Goal: Task Accomplishment & Management: Complete application form

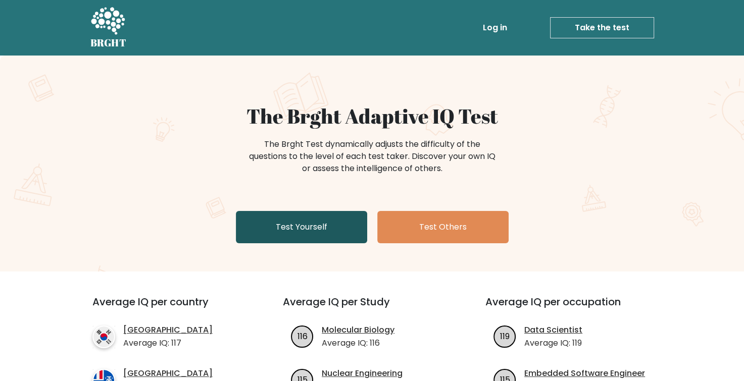
click at [331, 226] on link "Test Yourself" at bounding box center [301, 227] width 131 height 32
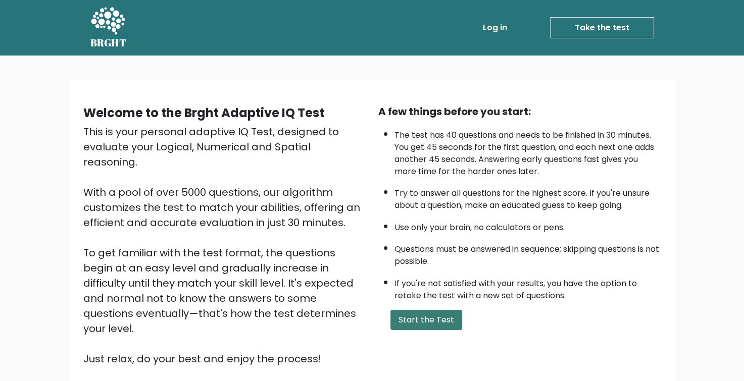
click at [426, 318] on button "Start the Test" at bounding box center [426, 320] width 72 height 20
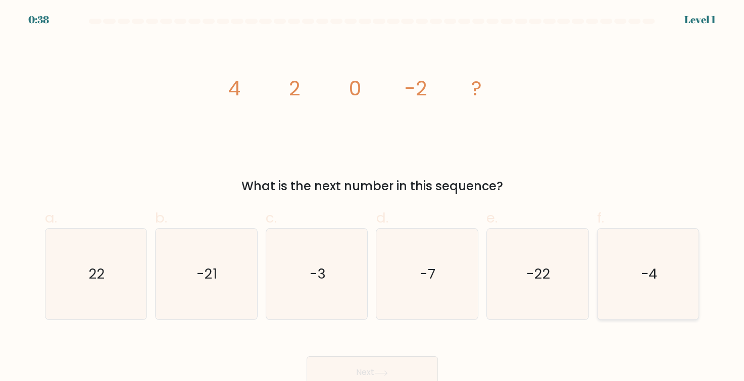
click at [642, 268] on text "-4" at bounding box center [648, 274] width 17 height 19
click at [373, 197] on input "f. -4" at bounding box center [372, 194] width 1 height 7
radio input "true"
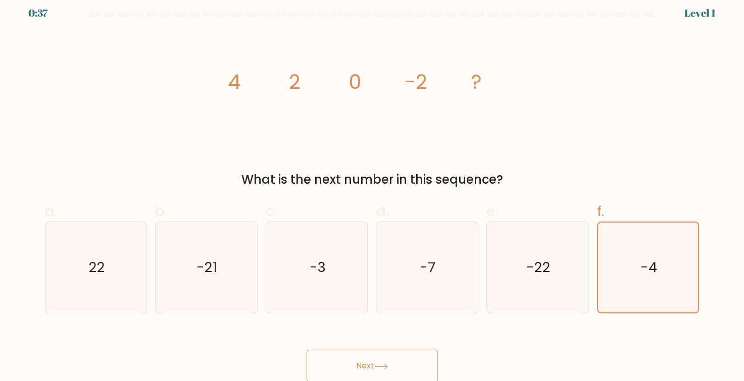
scroll to position [8, 0]
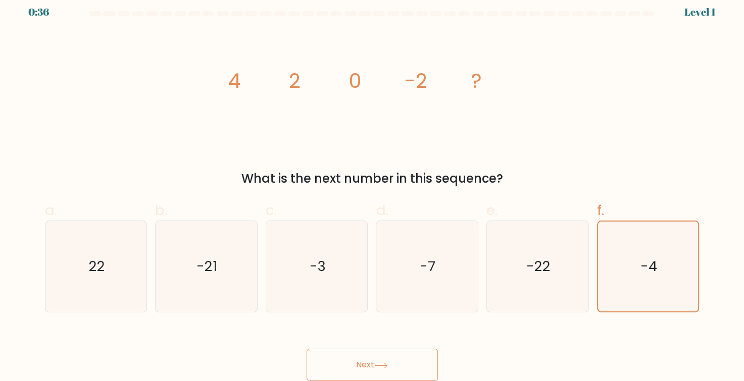
click at [391, 365] on button "Next" at bounding box center [371, 365] width 131 height 32
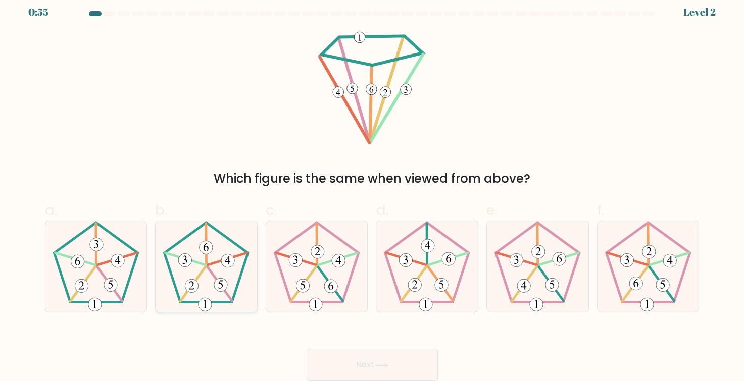
click at [226, 288] on 165 at bounding box center [220, 284] width 13 height 13
click at [372, 190] on input "b." at bounding box center [372, 186] width 1 height 7
radio input "true"
click at [337, 356] on button "Next" at bounding box center [371, 365] width 131 height 32
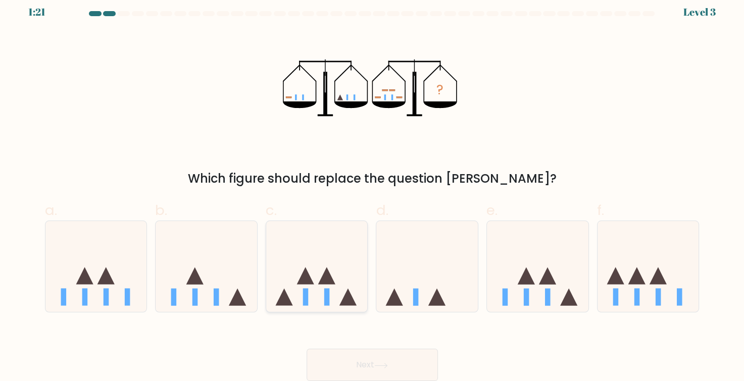
click at [321, 264] on icon at bounding box center [316, 267] width 101 height 84
click at [372, 190] on input "c." at bounding box center [372, 186] width 1 height 7
radio input "true"
click at [403, 373] on button "Next" at bounding box center [371, 365] width 131 height 32
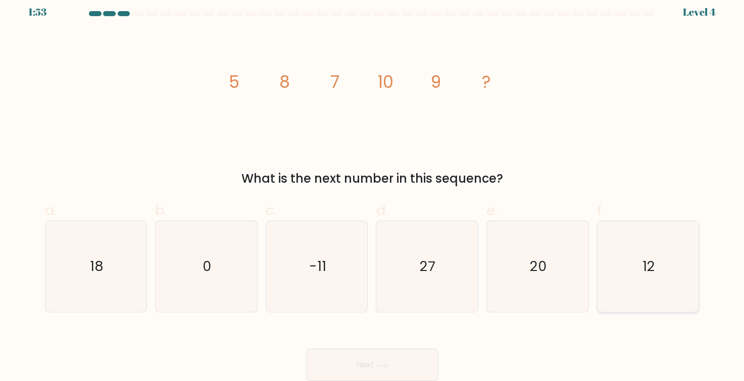
click at [655, 258] on icon "12" at bounding box center [647, 266] width 91 height 91
click at [373, 190] on input "f. 12" at bounding box center [372, 186] width 1 height 7
radio input "true"
click at [387, 357] on button "Next" at bounding box center [371, 365] width 131 height 32
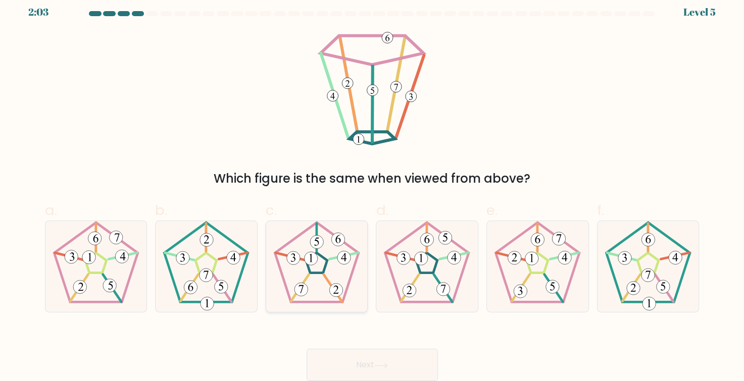
click at [342, 244] on 795 at bounding box center [337, 239] width 13 height 13
click at [372, 190] on input "c." at bounding box center [372, 186] width 1 height 7
radio input "true"
click at [369, 362] on button "Next" at bounding box center [371, 365] width 131 height 32
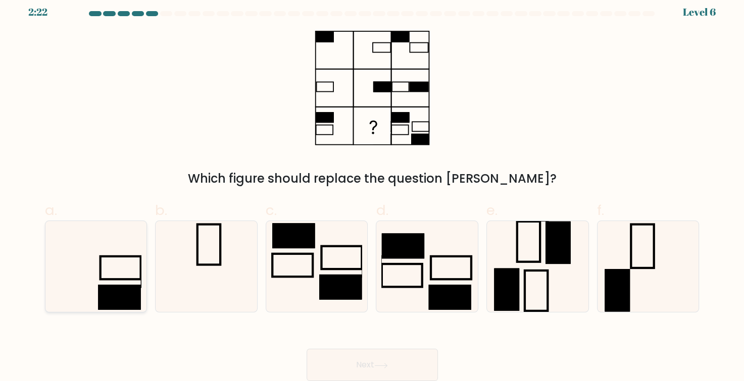
click at [129, 287] on rect at bounding box center [119, 297] width 43 height 25
click at [372, 190] on input "a." at bounding box center [372, 186] width 1 height 7
radio input "true"
click at [339, 357] on button "Next" at bounding box center [371, 365] width 131 height 32
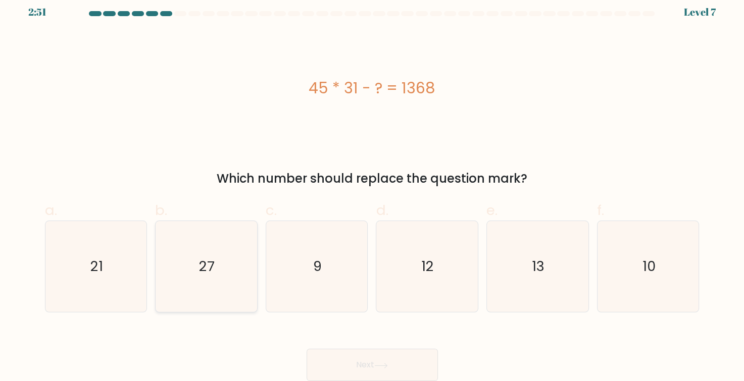
click at [233, 285] on icon "27" at bounding box center [206, 266] width 91 height 91
click at [372, 190] on input "b. 27" at bounding box center [372, 186] width 1 height 7
radio input "true"
click at [393, 356] on button "Next" at bounding box center [371, 365] width 131 height 32
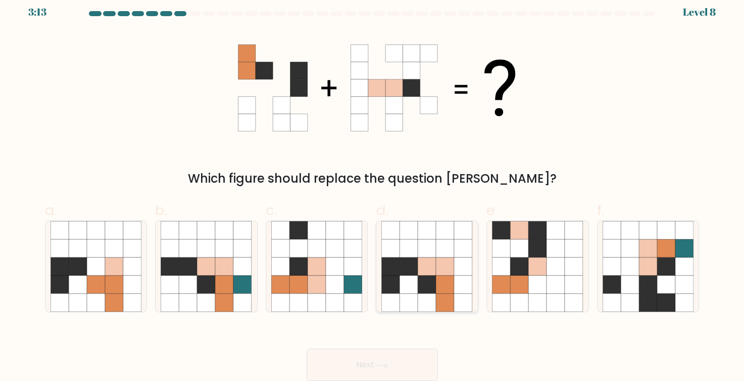
click at [434, 284] on icon at bounding box center [427, 285] width 18 height 18
click at [373, 190] on input "d." at bounding box center [372, 186] width 1 height 7
radio input "true"
click at [391, 366] on button "Next" at bounding box center [371, 365] width 131 height 32
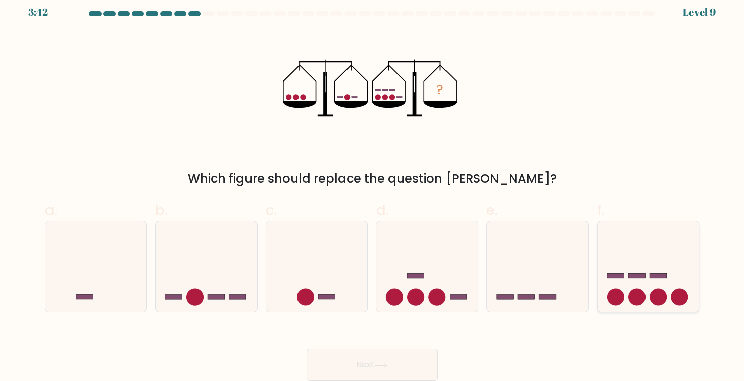
click at [645, 274] on icon at bounding box center [647, 267] width 101 height 84
click at [373, 190] on input "f." at bounding box center [372, 186] width 1 height 7
radio input "true"
click at [378, 360] on button "Next" at bounding box center [371, 365] width 131 height 32
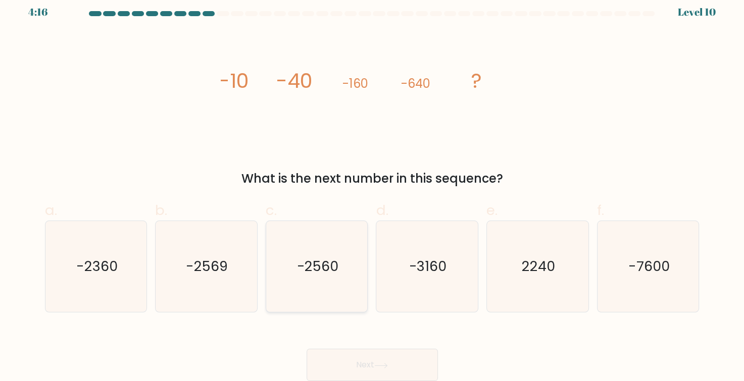
click at [322, 259] on text "-2560" at bounding box center [317, 266] width 42 height 19
click at [372, 190] on input "c. -2560" at bounding box center [372, 186] width 1 height 7
radio input "true"
click at [341, 355] on button "Next" at bounding box center [371, 365] width 131 height 32
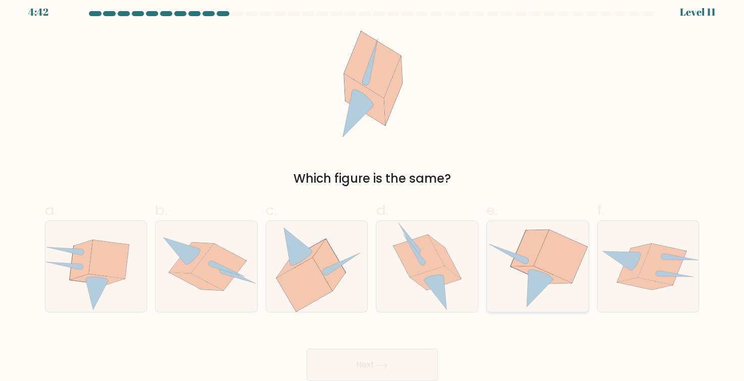
click at [521, 282] on icon at bounding box center [537, 266] width 100 height 91
click at [373, 190] on input "e." at bounding box center [372, 186] width 1 height 7
radio input "true"
click at [374, 365] on button "Next" at bounding box center [371, 365] width 131 height 32
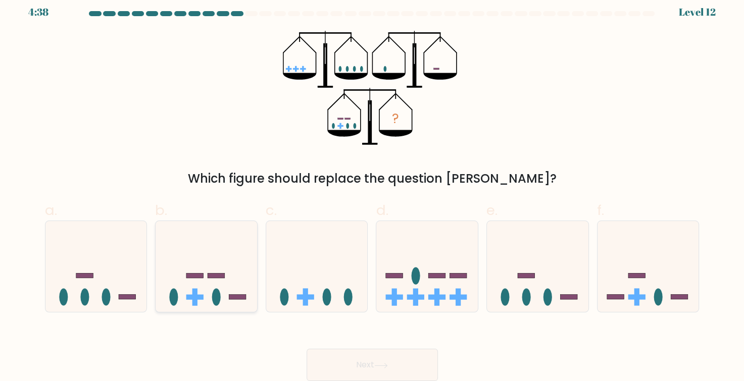
click at [191, 270] on icon at bounding box center [205, 267] width 101 height 84
click at [372, 190] on input "b." at bounding box center [372, 186] width 1 height 7
radio input "true"
click at [364, 365] on button "Next" at bounding box center [371, 365] width 131 height 32
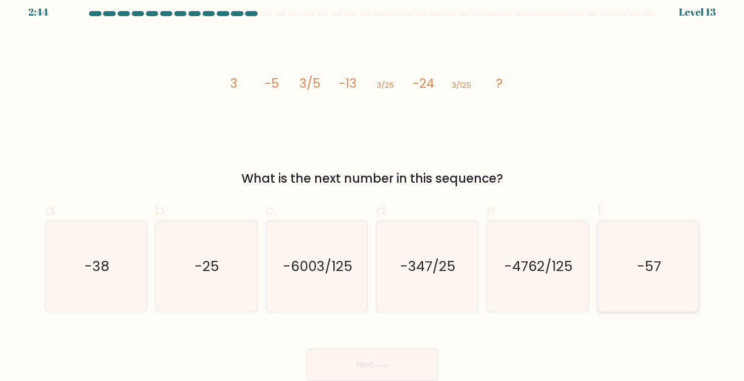
click at [677, 253] on icon "-57" at bounding box center [647, 266] width 91 height 91
click at [373, 190] on input "f. -57" at bounding box center [372, 186] width 1 height 7
radio input "true"
click at [374, 363] on button "Next" at bounding box center [371, 365] width 131 height 32
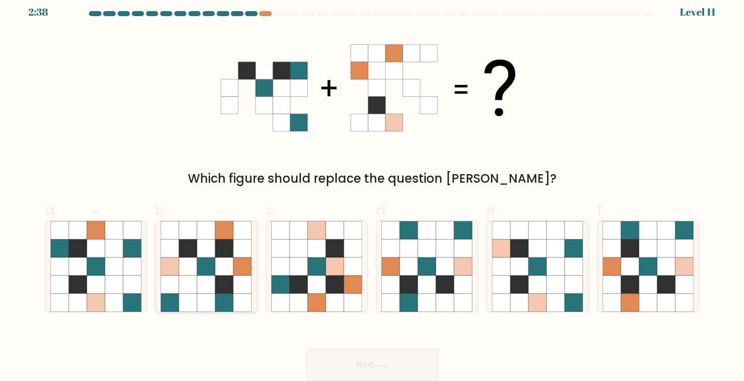
click at [235, 247] on icon at bounding box center [242, 248] width 18 height 18
click at [372, 190] on input "b." at bounding box center [372, 186] width 1 height 7
radio input "true"
click at [669, 279] on icon at bounding box center [666, 285] width 18 height 18
click at [373, 190] on input "f." at bounding box center [372, 186] width 1 height 7
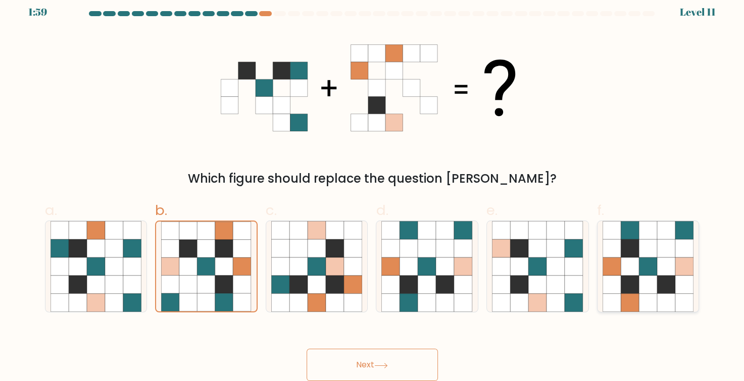
radio input "true"
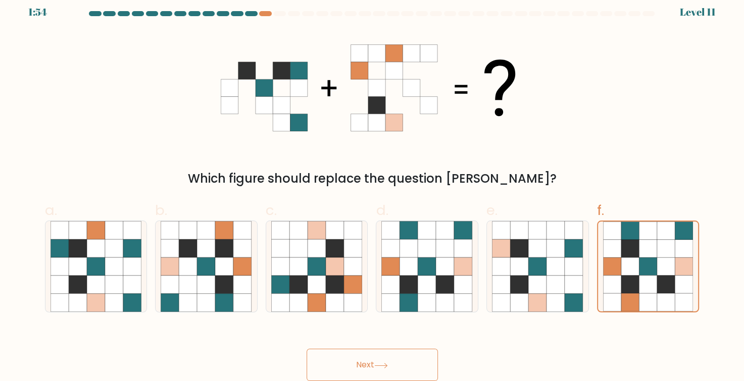
click at [396, 371] on button "Next" at bounding box center [371, 365] width 131 height 32
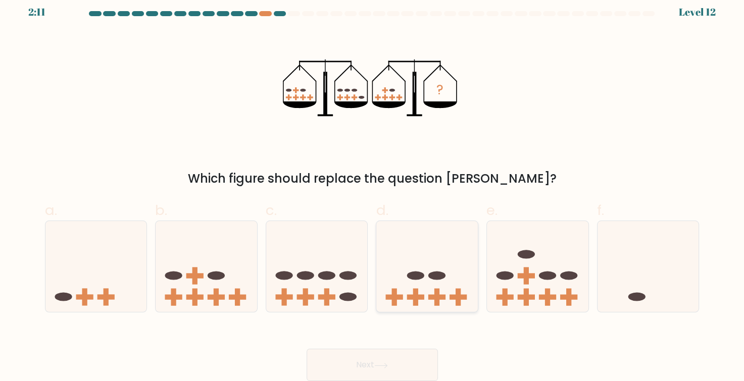
click at [422, 287] on icon at bounding box center [426, 267] width 101 height 84
click at [373, 190] on input "d." at bounding box center [372, 186] width 1 height 7
radio input "true"
click at [373, 375] on button "Next" at bounding box center [371, 365] width 131 height 32
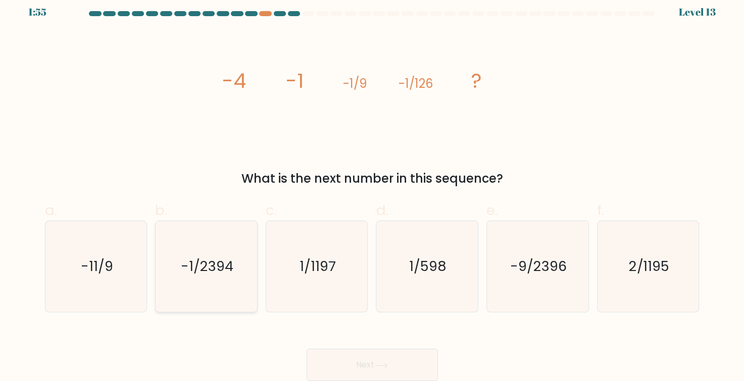
click at [229, 275] on text "-1/2394" at bounding box center [207, 266] width 53 height 19
click at [372, 190] on input "b. -1/2394" at bounding box center [372, 186] width 1 height 7
radio input "true"
click at [337, 367] on button "Next" at bounding box center [371, 365] width 131 height 32
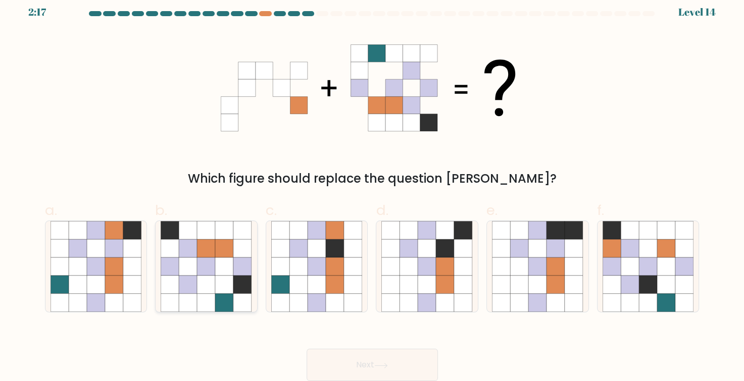
click at [194, 287] on icon at bounding box center [188, 285] width 18 height 18
click at [372, 190] on input "b." at bounding box center [372, 186] width 1 height 7
radio input "true"
click at [97, 285] on icon at bounding box center [96, 285] width 18 height 18
click at [372, 190] on input "a." at bounding box center [372, 186] width 1 height 7
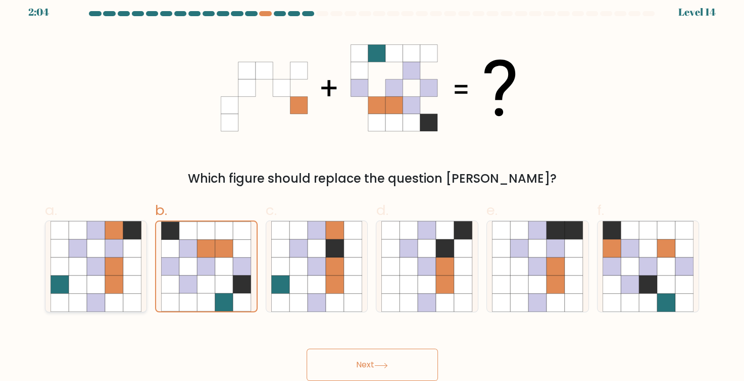
radio input "true"
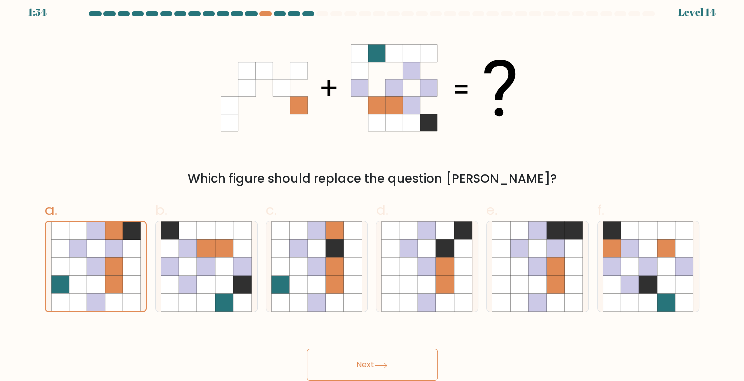
click at [359, 357] on button "Next" at bounding box center [371, 365] width 131 height 32
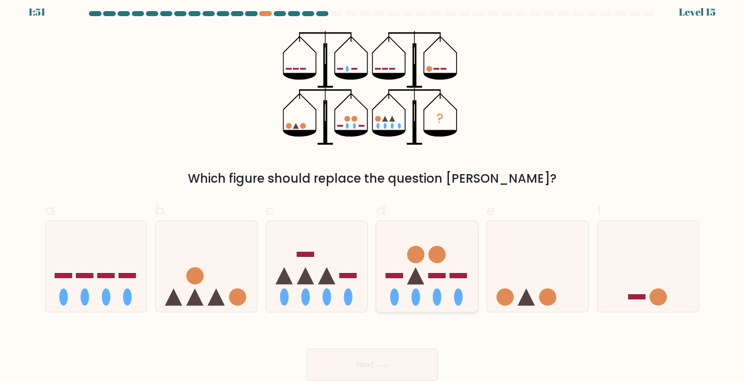
click at [431, 275] on rect at bounding box center [437, 275] width 17 height 5
click at [373, 190] on input "d." at bounding box center [372, 186] width 1 height 7
radio input "true"
click at [370, 357] on button "Next" at bounding box center [371, 365] width 131 height 32
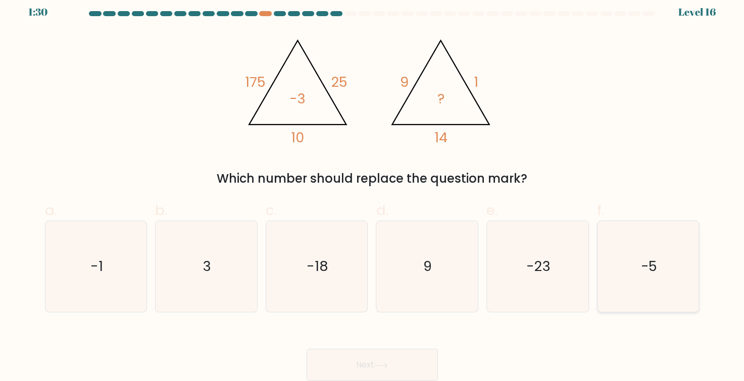
click at [680, 275] on icon "-5" at bounding box center [647, 266] width 91 height 91
click at [373, 190] on input "f. -5" at bounding box center [372, 186] width 1 height 7
radio input "true"
click at [410, 363] on button "Next" at bounding box center [371, 365] width 131 height 32
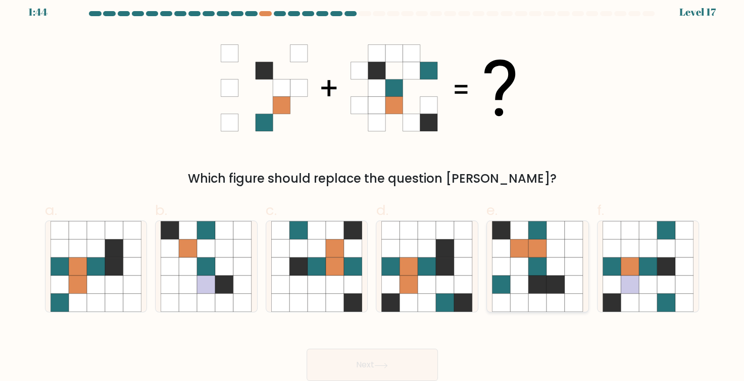
drag, startPoint x: 533, startPoint y: 228, endPoint x: 527, endPoint y: 222, distance: 8.9
click at [528, 224] on icon at bounding box center [537, 230] width 18 height 18
click at [373, 190] on input "e." at bounding box center [372, 186] width 1 height 7
radio input "true"
click at [379, 369] on button "Next" at bounding box center [371, 365] width 131 height 32
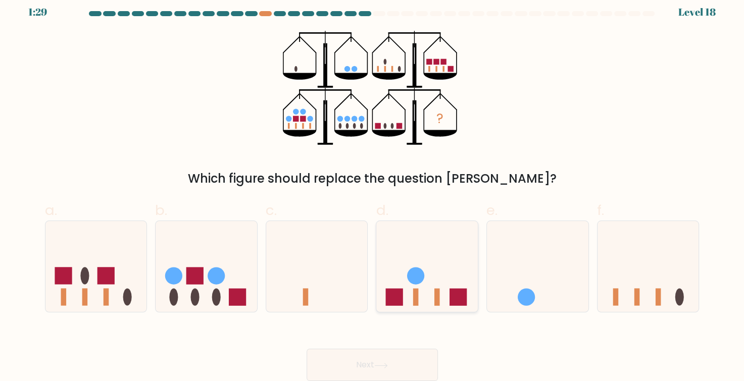
click at [432, 277] on icon at bounding box center [426, 267] width 101 height 84
click at [373, 190] on input "d." at bounding box center [372, 186] width 1 height 7
radio input "true"
click at [394, 359] on button "Next" at bounding box center [371, 365] width 131 height 32
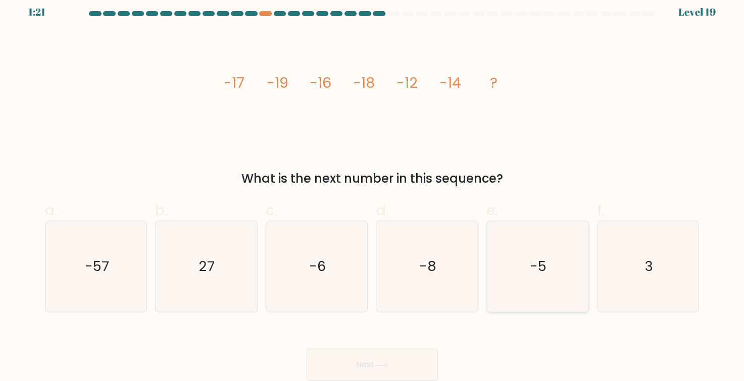
click at [517, 285] on icon "-5" at bounding box center [537, 266] width 91 height 91
click at [373, 190] on input "e. -5" at bounding box center [372, 186] width 1 height 7
radio input "true"
click at [394, 358] on button "Next" at bounding box center [371, 365] width 131 height 32
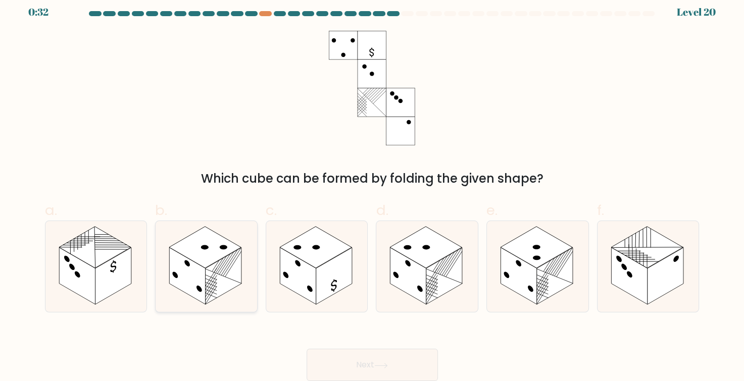
click at [193, 256] on rect at bounding box center [205, 247] width 72 height 41
click at [372, 190] on input "b." at bounding box center [372, 186] width 1 height 7
radio input "true"
click at [372, 377] on button "Next" at bounding box center [371, 365] width 131 height 32
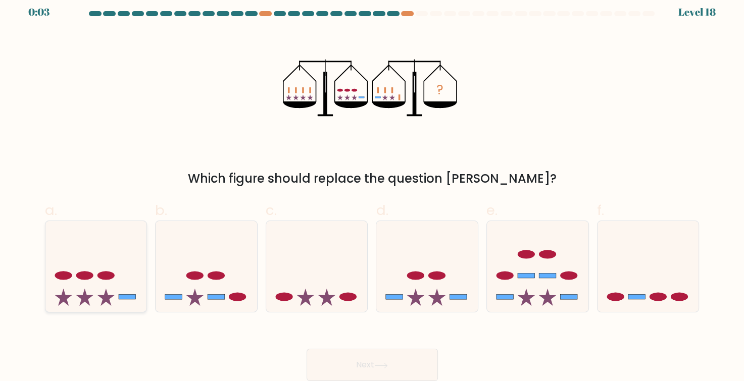
click at [126, 258] on icon at bounding box center [95, 267] width 101 height 84
click at [372, 190] on input "a." at bounding box center [372, 186] width 1 height 7
radio input "true"
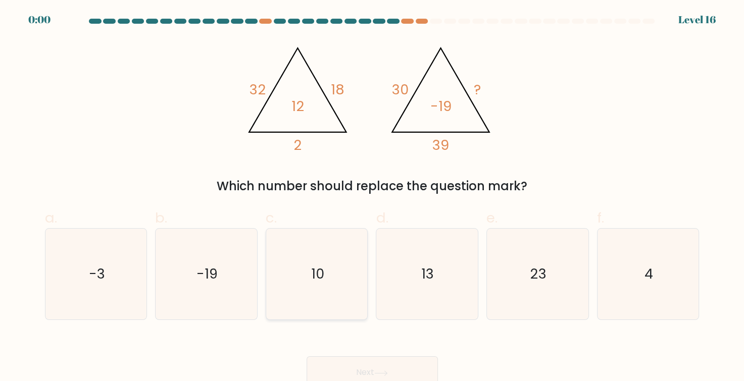
click at [339, 314] on icon "10" at bounding box center [316, 274] width 91 height 91
click at [372, 197] on input "c. 10" at bounding box center [372, 194] width 1 height 7
radio input "true"
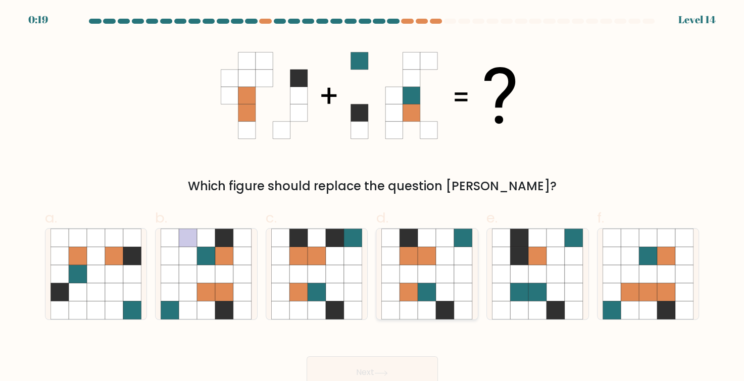
click at [447, 275] on icon at bounding box center [445, 274] width 18 height 18
click at [373, 197] on input "d." at bounding box center [372, 194] width 1 height 7
radio input "true"
click at [380, 360] on button "Next" at bounding box center [371, 372] width 131 height 32
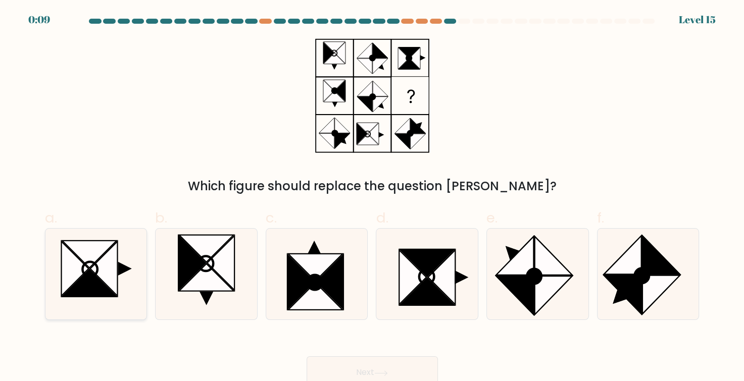
click at [110, 291] on icon at bounding box center [89, 283] width 55 height 27
click at [372, 197] on input "a." at bounding box center [372, 194] width 1 height 7
radio input "true"
click at [420, 301] on icon at bounding box center [427, 291] width 55 height 27
click at [373, 197] on input "d." at bounding box center [372, 194] width 1 height 7
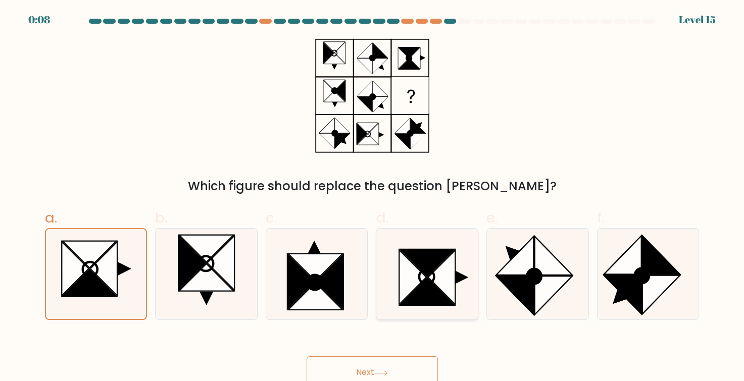
radio input "true"
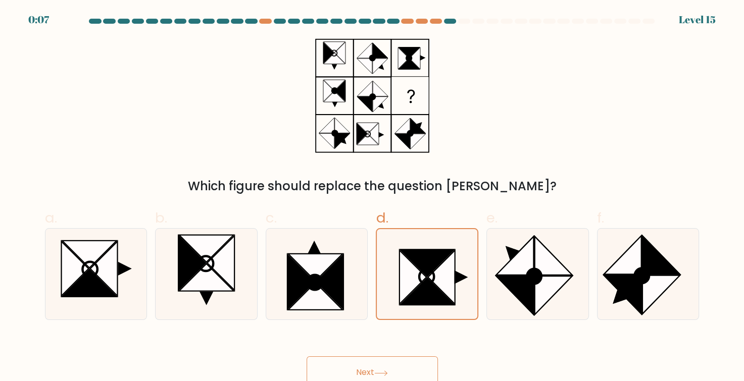
click at [358, 370] on button "Next" at bounding box center [371, 372] width 131 height 32
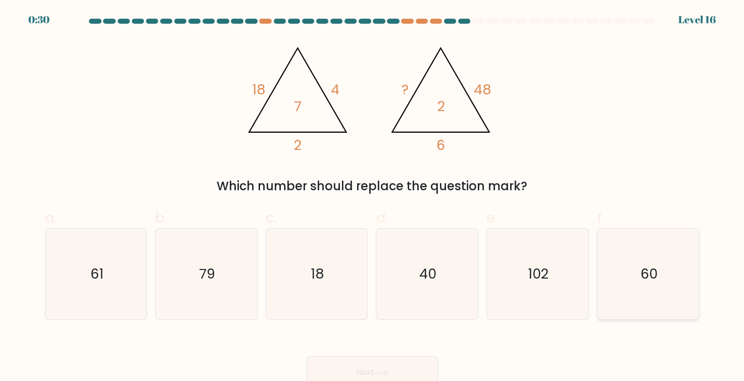
click at [645, 268] on text "60" at bounding box center [648, 274] width 17 height 19
click at [373, 197] on input "f. 60" at bounding box center [372, 194] width 1 height 7
radio input "true"
click at [370, 366] on button "Next" at bounding box center [371, 372] width 131 height 32
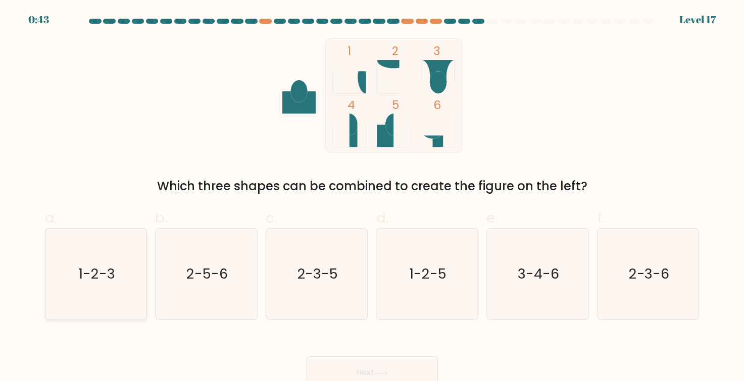
click at [93, 266] on text "1-2-3" at bounding box center [96, 274] width 37 height 19
click at [372, 197] on input "a. 1-2-3" at bounding box center [372, 194] width 1 height 7
radio input "true"
click at [377, 369] on button "Next" at bounding box center [371, 372] width 131 height 32
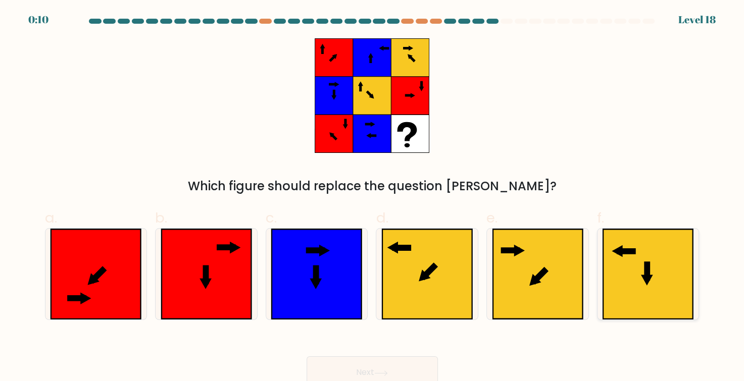
click at [671, 279] on icon at bounding box center [648, 274] width 90 height 90
click at [373, 197] on input "f." at bounding box center [372, 194] width 1 height 7
radio input "true"
click at [561, 289] on icon at bounding box center [537, 274] width 90 height 90
click at [373, 197] on input "e." at bounding box center [372, 194] width 1 height 7
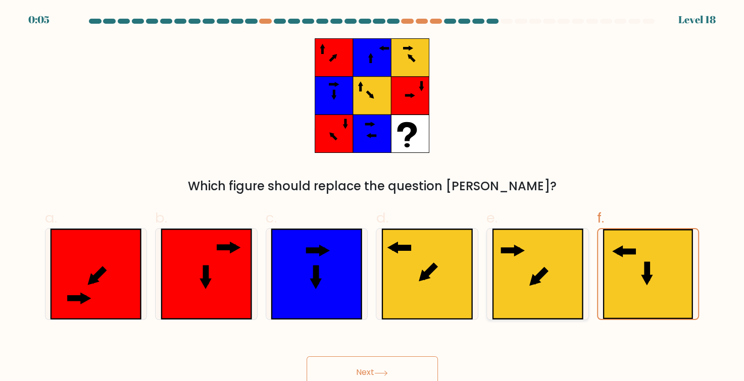
radio input "true"
click at [424, 276] on icon at bounding box center [428, 271] width 9 height 9
click at [373, 197] on input "d." at bounding box center [372, 194] width 1 height 7
radio input "true"
click at [377, 364] on button "Next" at bounding box center [371, 372] width 131 height 32
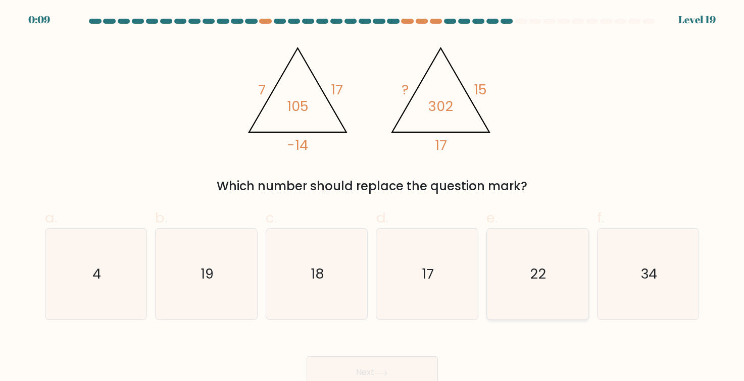
click at [545, 246] on icon "22" at bounding box center [537, 274] width 91 height 91
click at [373, 197] on input "e. 22" at bounding box center [372, 194] width 1 height 7
radio input "true"
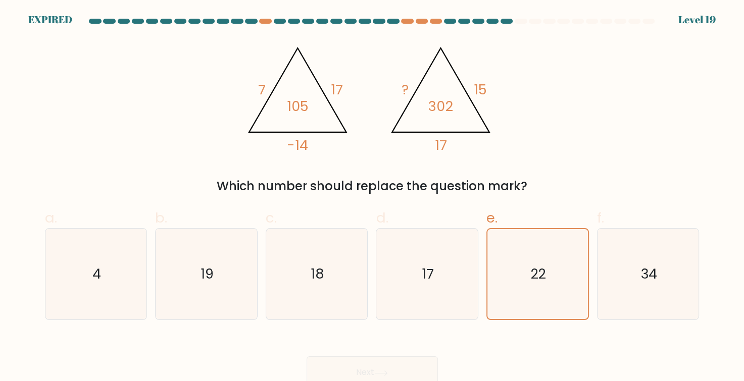
drag, startPoint x: 408, startPoint y: 202, endPoint x: 477, endPoint y: 222, distance: 71.6
click at [477, 222] on div "a. 4 b. 19 c." at bounding box center [372, 259] width 662 height 121
click at [366, 359] on div "Next" at bounding box center [372, 360] width 666 height 57
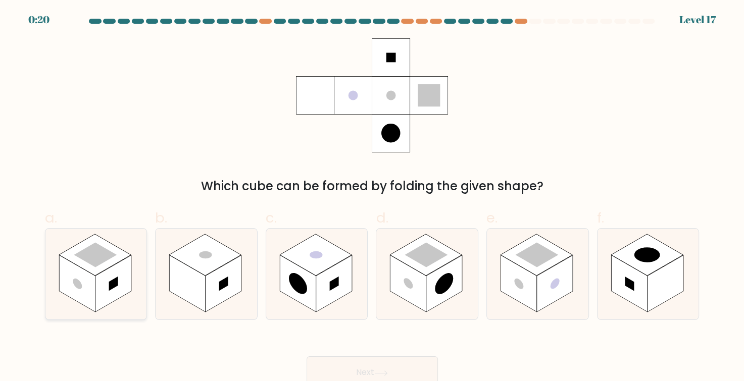
click at [65, 249] on icon at bounding box center [95, 274] width 101 height 91
click at [372, 197] on input "a." at bounding box center [372, 194] width 1 height 7
radio input "true"
click at [392, 371] on button "Next" at bounding box center [371, 372] width 131 height 32
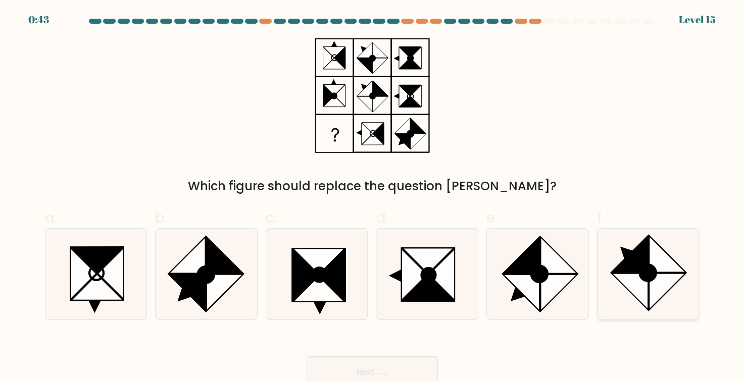
click at [636, 282] on icon at bounding box center [629, 292] width 37 height 37
click at [373, 197] on input "f." at bounding box center [372, 194] width 1 height 7
radio input "true"
click at [382, 362] on button "Next" at bounding box center [371, 372] width 131 height 32
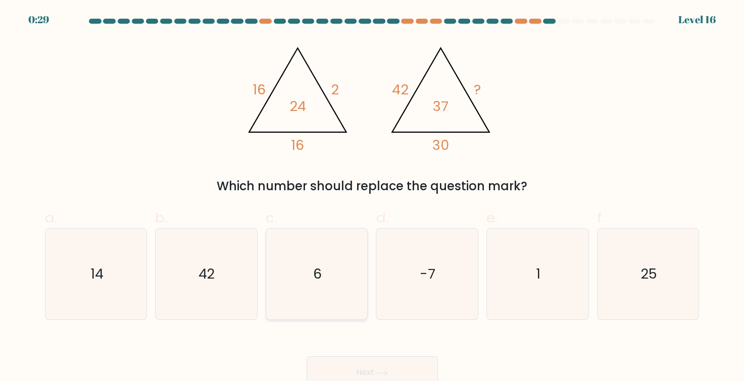
click at [334, 274] on icon "6" at bounding box center [316, 274] width 91 height 91
click at [372, 197] on input "c. 6" at bounding box center [372, 194] width 1 height 7
radio input "true"
click at [360, 369] on button "Next" at bounding box center [371, 372] width 131 height 32
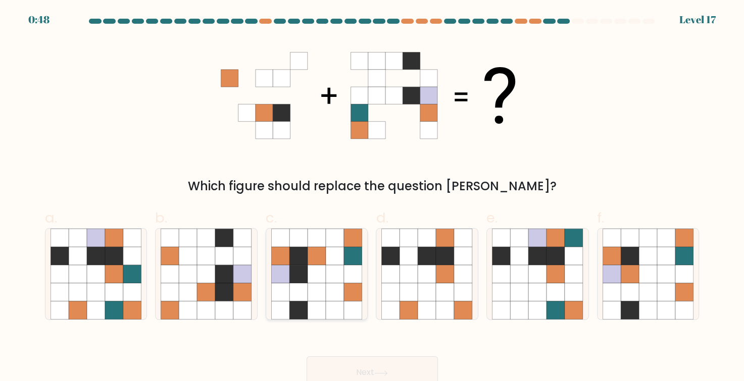
click at [325, 266] on icon at bounding box center [316, 274] width 18 height 18
click at [372, 197] on input "c." at bounding box center [372, 194] width 1 height 7
radio input "true"
click at [365, 378] on button "Next" at bounding box center [371, 372] width 131 height 32
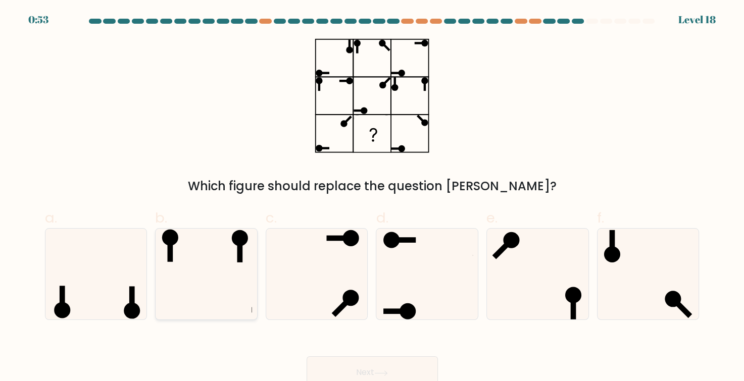
click at [246, 293] on icon at bounding box center [206, 274] width 91 height 91
click at [372, 197] on input "b." at bounding box center [372, 194] width 1 height 7
radio input "true"
click at [363, 380] on button "Next" at bounding box center [371, 372] width 131 height 32
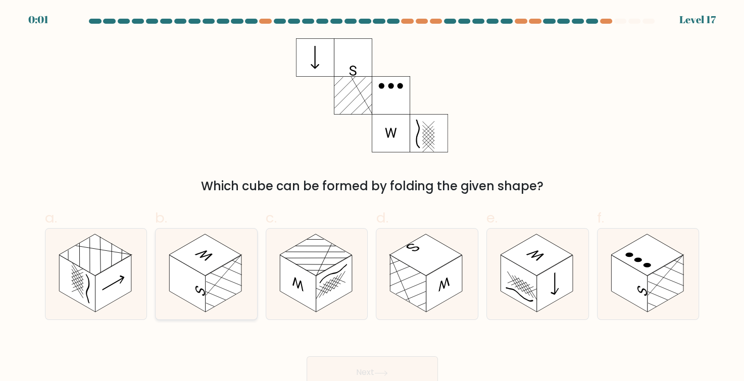
click at [199, 278] on rect at bounding box center [188, 283] width 36 height 57
click at [372, 197] on input "b." at bounding box center [372, 194] width 1 height 7
radio input "true"
click at [345, 373] on button "Next" at bounding box center [371, 372] width 131 height 32
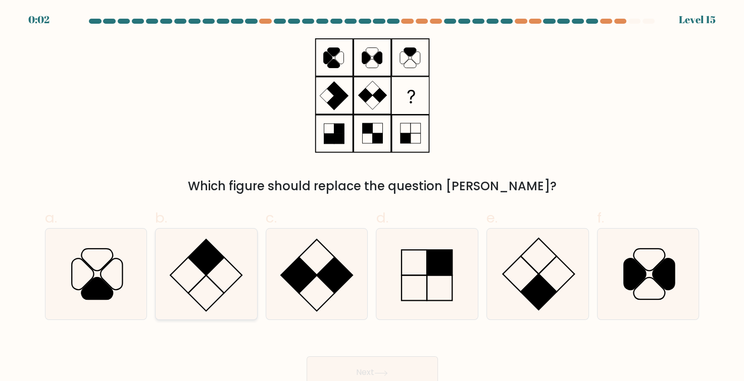
click at [245, 254] on icon at bounding box center [206, 274] width 91 height 91
click at [372, 197] on input "b." at bounding box center [372, 194] width 1 height 7
radio input "true"
click at [371, 367] on button "Next" at bounding box center [371, 372] width 131 height 32
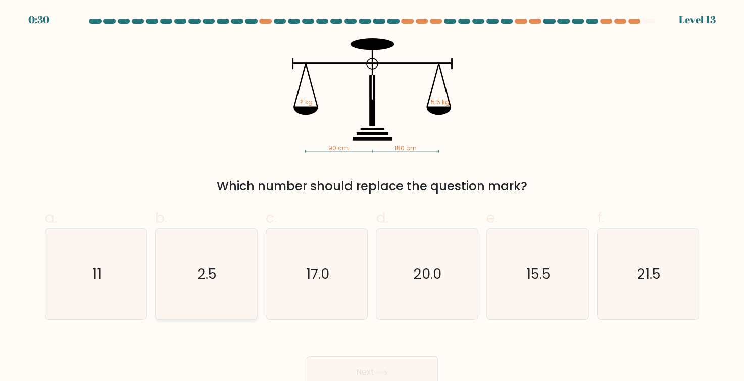
drag, startPoint x: 87, startPoint y: 268, endPoint x: 206, endPoint y: 282, distance: 119.5
click at [94, 265] on icon "11" at bounding box center [95, 274] width 91 height 91
click at [372, 197] on input "a. 11" at bounding box center [372, 194] width 1 height 7
radio input "true"
click at [406, 361] on button "Next" at bounding box center [371, 372] width 131 height 32
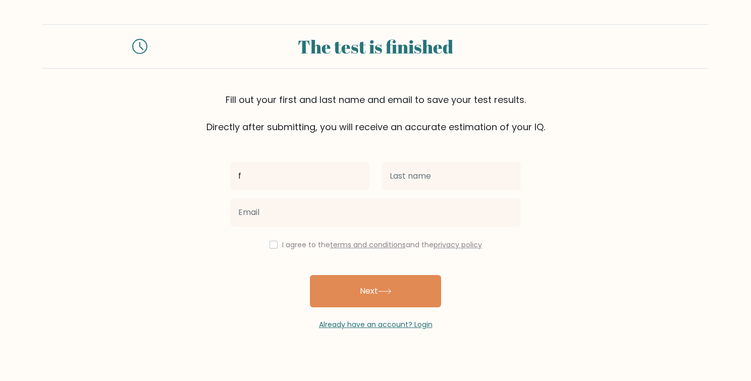
type input "f"
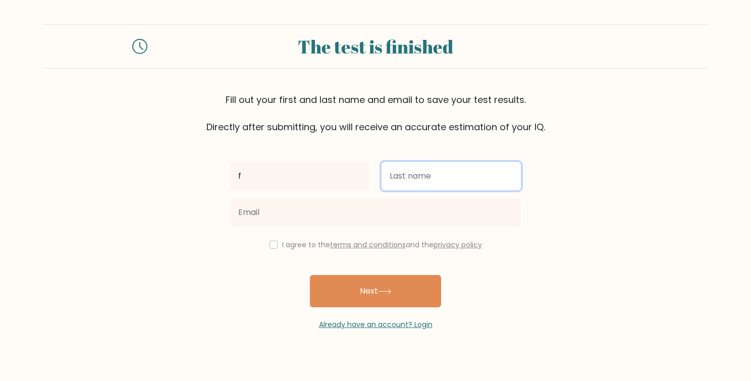
click at [431, 183] on input "text" at bounding box center [451, 176] width 139 height 28
type input "a"
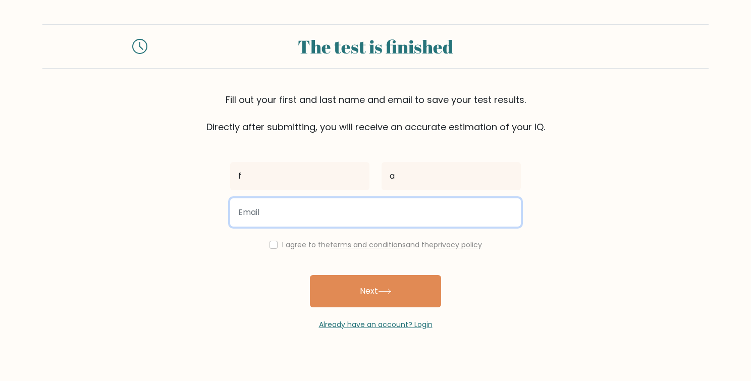
click at [358, 211] on input "email" at bounding box center [375, 212] width 291 height 28
type input "[DOMAIN_NAME][EMAIL_ADDRESS][DOMAIN_NAME]"
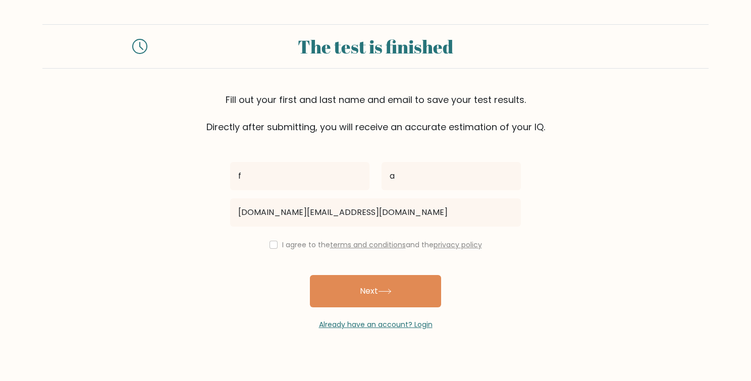
click at [265, 242] on div "I agree to the terms and conditions and the privacy policy" at bounding box center [375, 245] width 303 height 12
click at [275, 243] on input "checkbox" at bounding box center [274, 245] width 8 height 8
checkbox input "true"
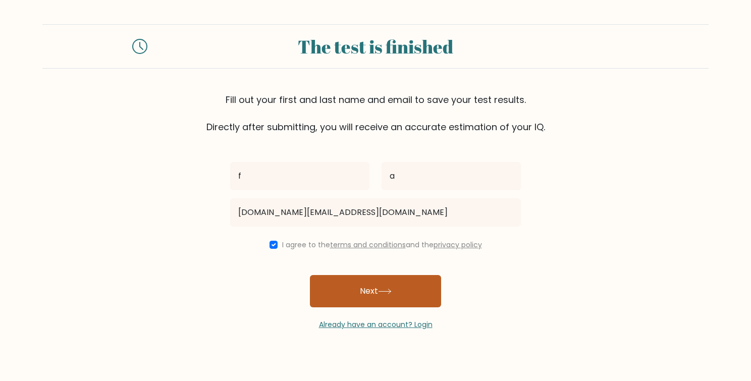
click at [334, 295] on button "Next" at bounding box center [375, 291] width 131 height 32
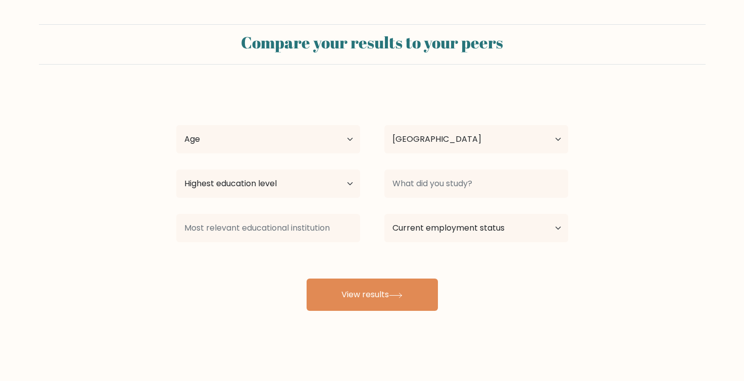
select select "VN"
click at [324, 188] on select "Highest education level No schooling Primary Lower Secondary Upper Secondary Oc…" at bounding box center [268, 184] width 184 height 28
select select "upper_secondary"
click at [176, 170] on select "Highest education level No schooling Primary Lower Secondary Upper Secondary Oc…" at bounding box center [268, 184] width 184 height 28
click at [236, 143] on select "Age Under 18 years old 18-24 years old 25-34 years old 35-44 years old 45-54 ye…" at bounding box center [268, 139] width 184 height 28
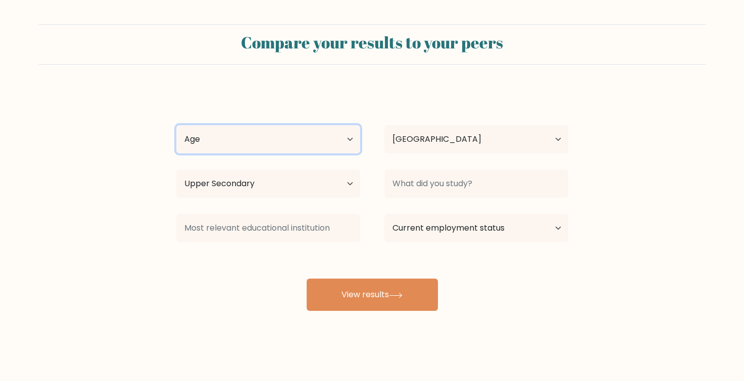
select select "min_18"
click at [176, 125] on select "Age Under 18 years old 18-24 years old 25-34 years old 35-44 years old 45-54 ye…" at bounding box center [268, 139] width 184 height 28
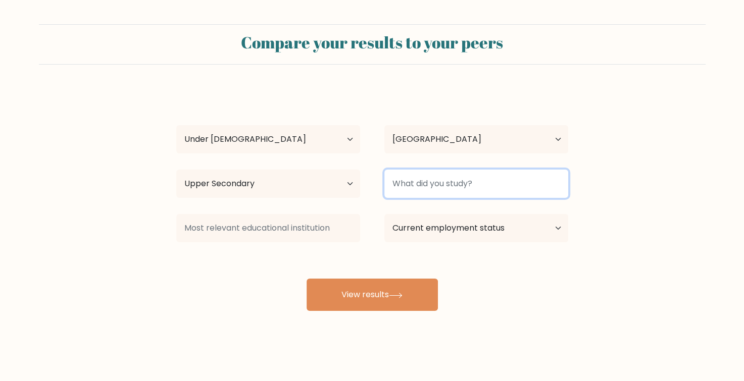
click at [423, 179] on input at bounding box center [476, 184] width 184 height 28
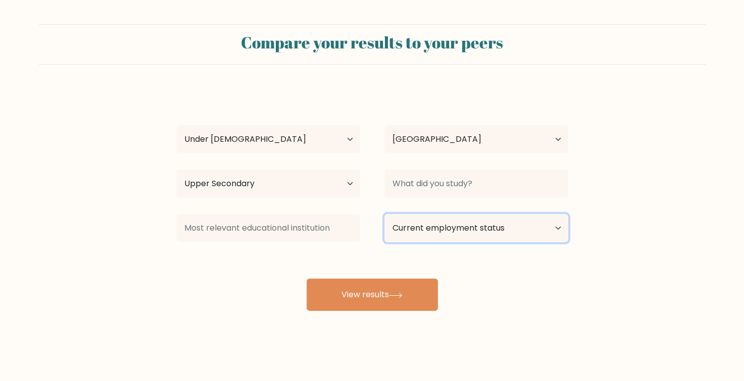
click at [429, 226] on select "Current employment status Employed Student Retired Other / prefer not to answer" at bounding box center [476, 228] width 184 height 28
select select "student"
click at [384, 214] on select "Current employment status Employed Student Retired Other / prefer not to answer" at bounding box center [476, 228] width 184 height 28
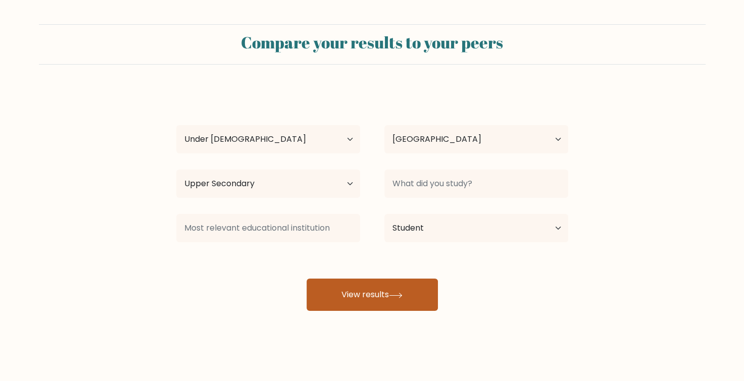
click at [344, 291] on button "View results" at bounding box center [371, 295] width 131 height 32
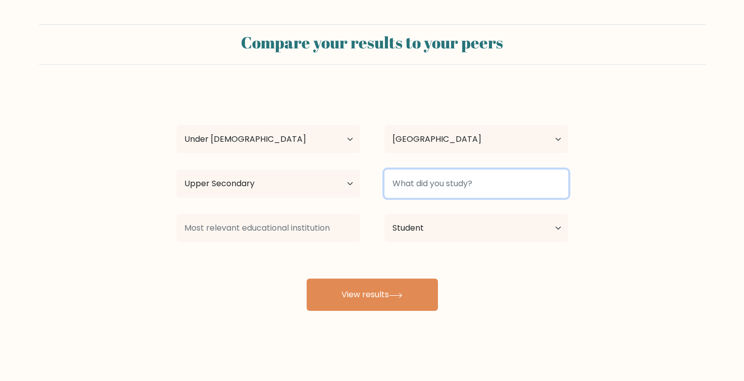
click at [450, 180] on input at bounding box center [476, 184] width 184 height 28
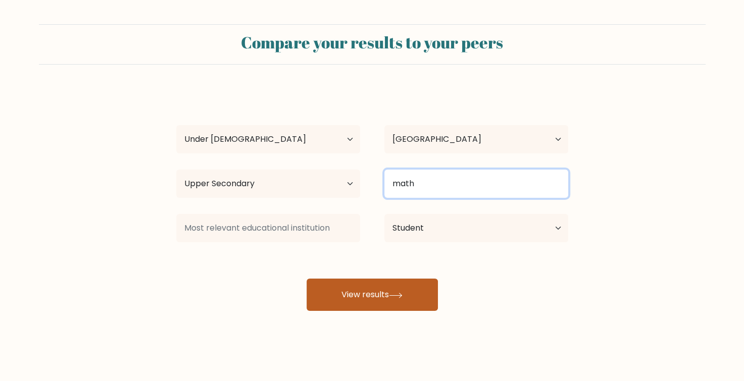
type input "math"
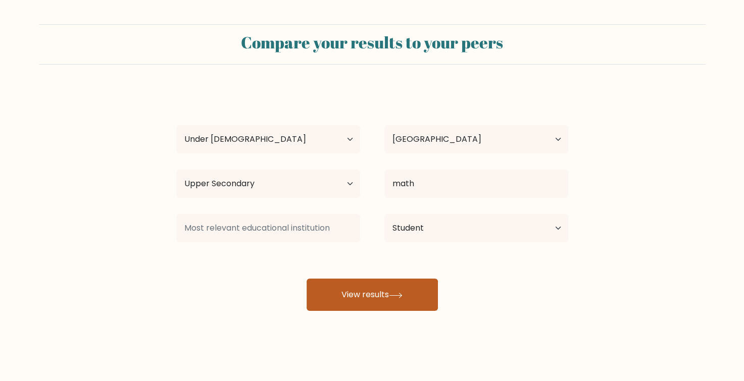
click at [380, 302] on button "View results" at bounding box center [371, 295] width 131 height 32
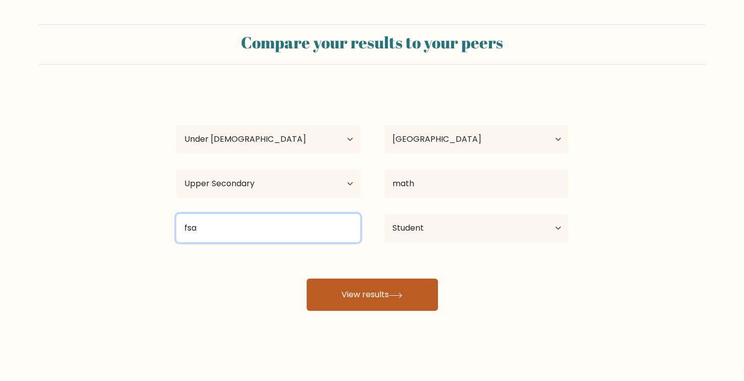
type input "fsa"
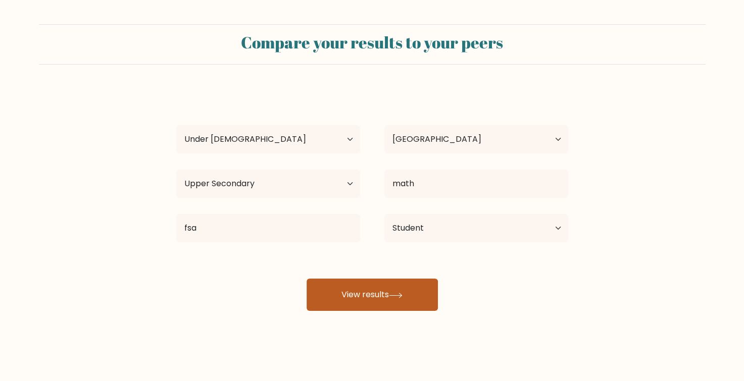
click at [360, 301] on button "View results" at bounding box center [371, 295] width 131 height 32
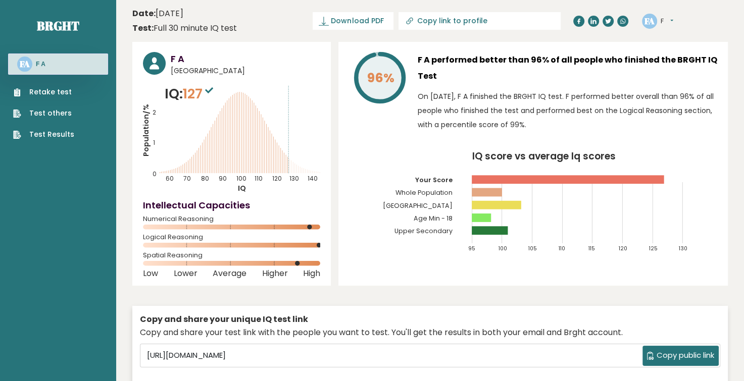
drag, startPoint x: 317, startPoint y: 244, endPoint x: 306, endPoint y: 244, distance: 10.6
click at [306, 244] on icon at bounding box center [231, 245] width 177 height 5
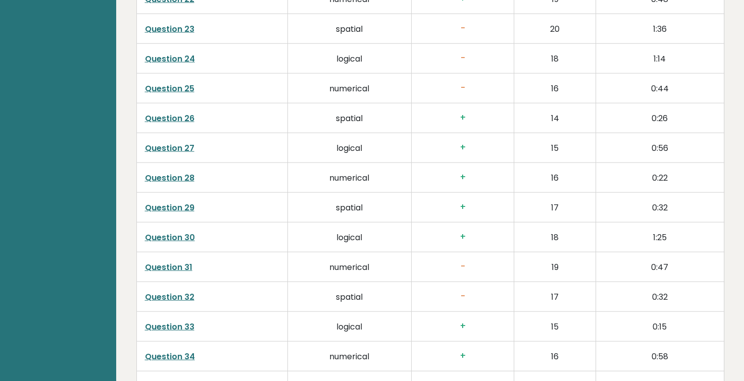
scroll to position [2272, 0]
drag, startPoint x: 180, startPoint y: 269, endPoint x: 163, endPoint y: 264, distance: 18.0
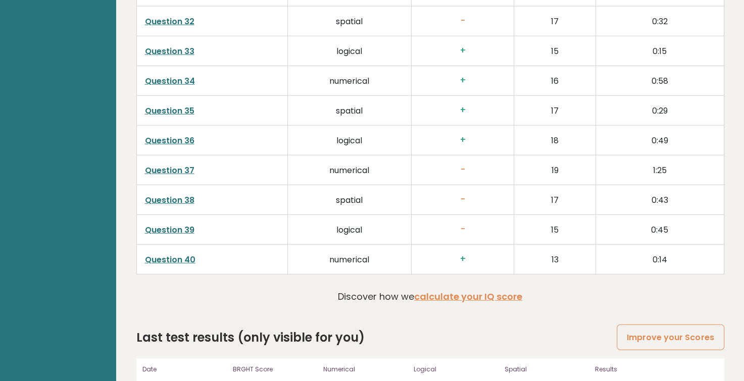
scroll to position [2524, 0]
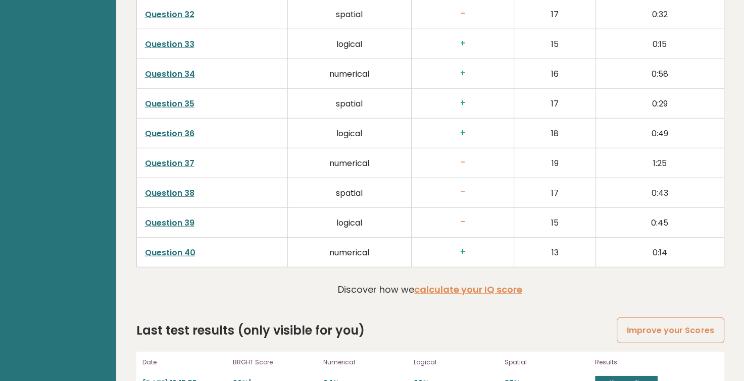
drag, startPoint x: 187, startPoint y: 212, endPoint x: 177, endPoint y: 218, distance: 12.0
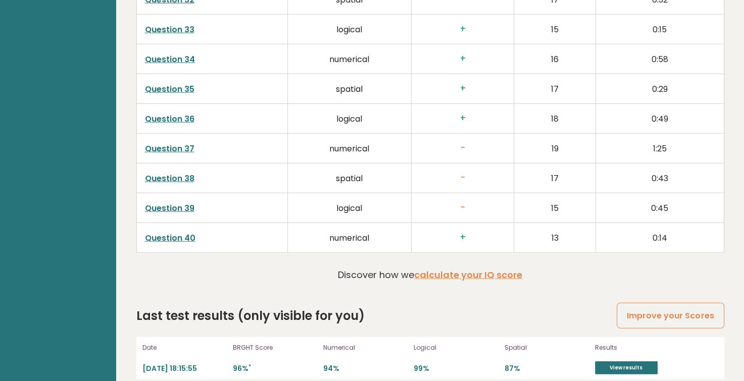
scroll to position [2548, 0]
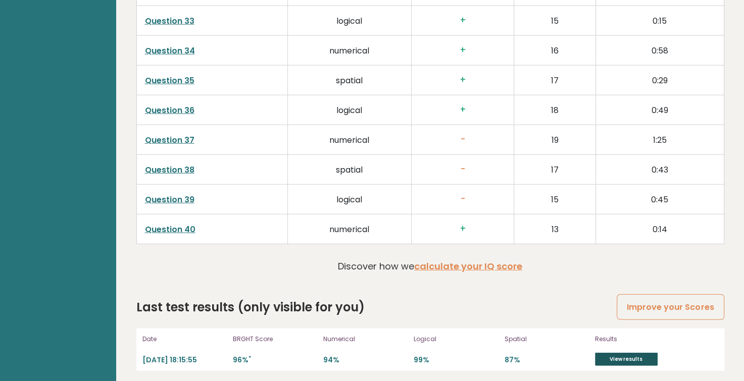
click at [605, 355] on link "View results" at bounding box center [626, 359] width 63 height 13
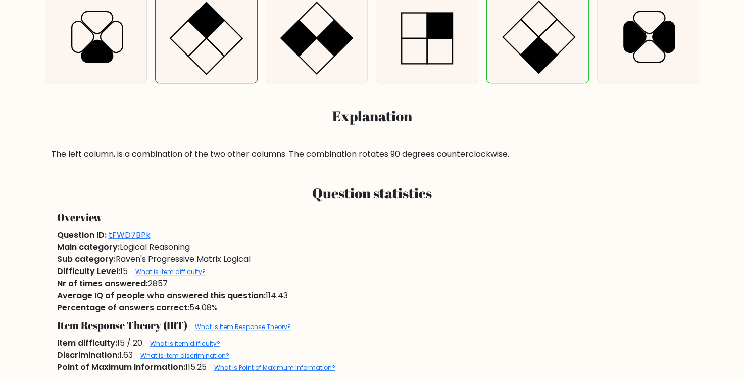
scroll to position [421, 0]
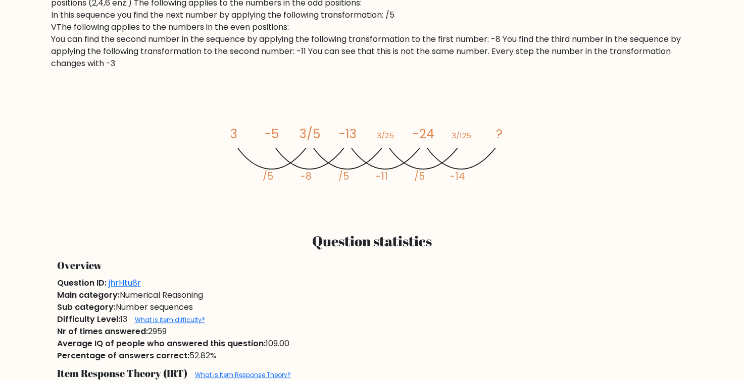
scroll to position [673, 0]
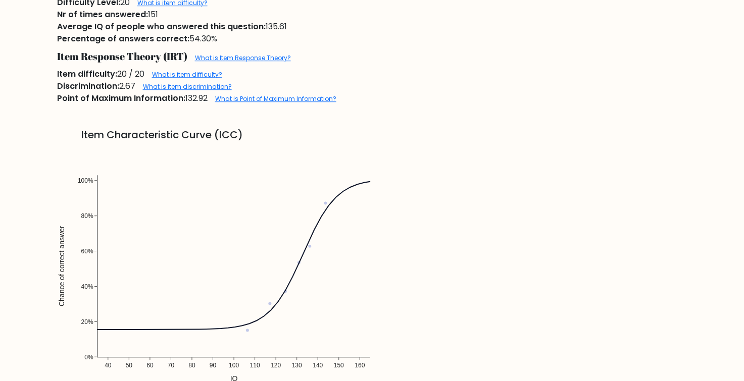
scroll to position [757, 0]
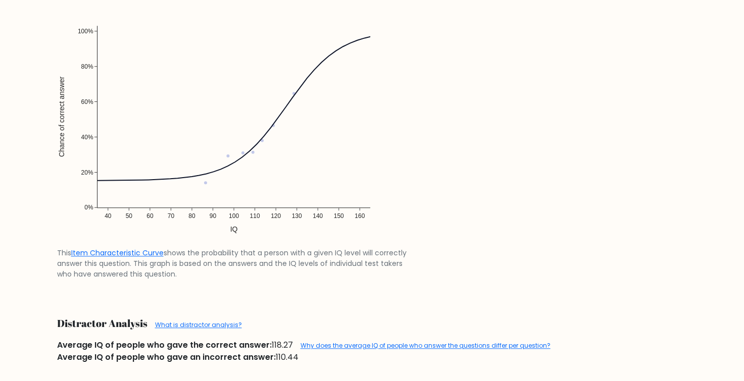
scroll to position [925, 0]
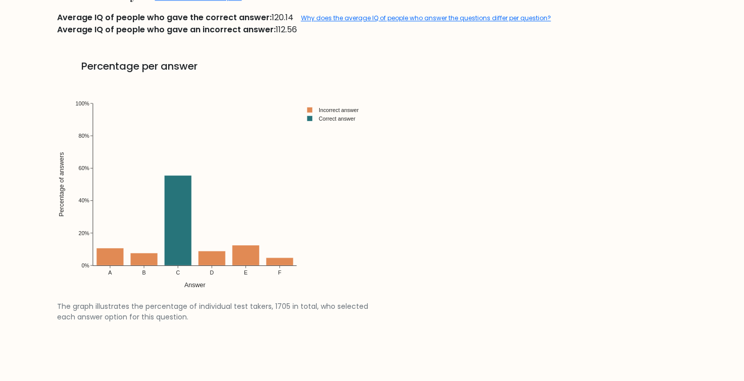
scroll to position [1178, 0]
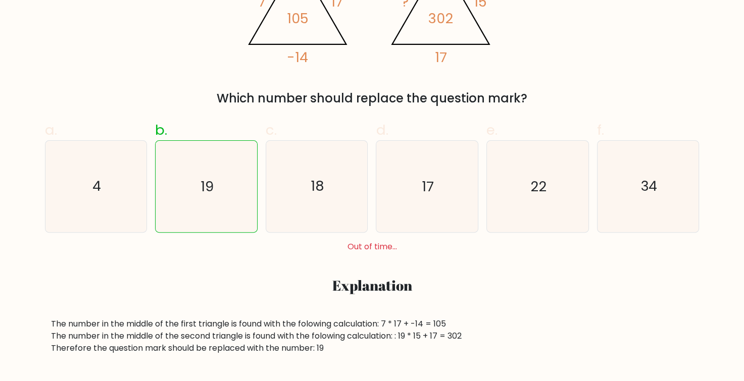
scroll to position [168, 0]
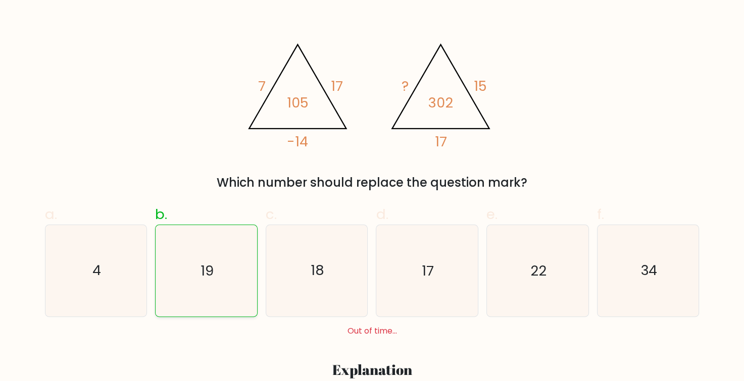
click at [218, 260] on icon "19" at bounding box center [206, 270] width 91 height 91
click at [372, 29] on input "b. 19" at bounding box center [372, 26] width 1 height 7
radio input "true"
click at [218, 258] on icon "19" at bounding box center [206, 270] width 91 height 91
click at [372, 29] on input "b. 19" at bounding box center [372, 26] width 1 height 7
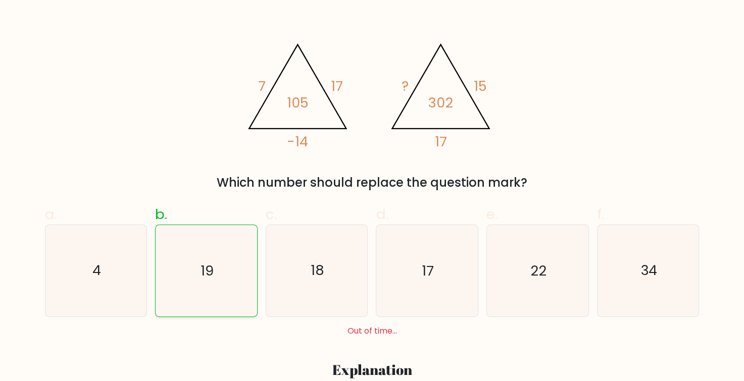
click at [218, 257] on icon "19" at bounding box center [206, 270] width 91 height 91
click at [372, 29] on input "b. 19" at bounding box center [372, 26] width 1 height 7
click at [218, 256] on icon "19" at bounding box center [206, 270] width 91 height 91
click at [372, 29] on input "b. 19" at bounding box center [372, 26] width 1 height 7
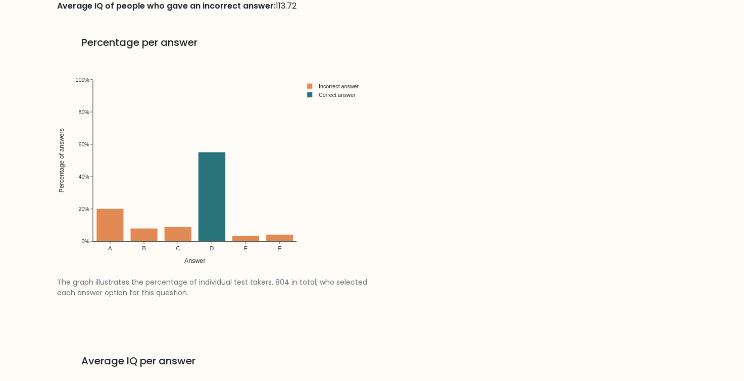
scroll to position [1515, 0]
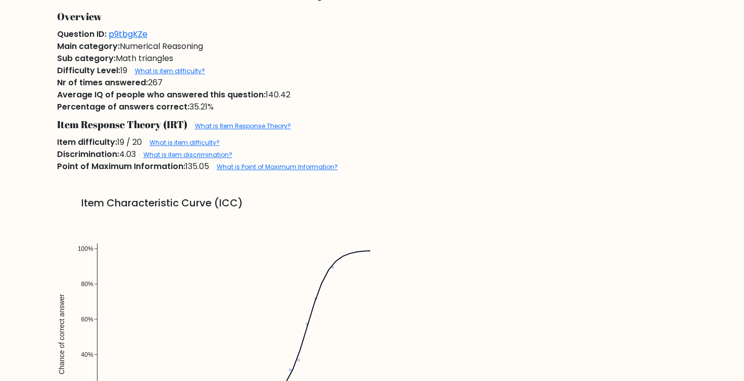
scroll to position [925, 0]
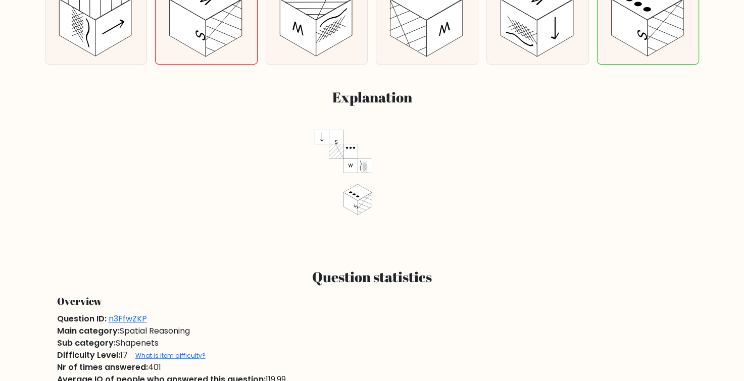
scroll to position [336, 0]
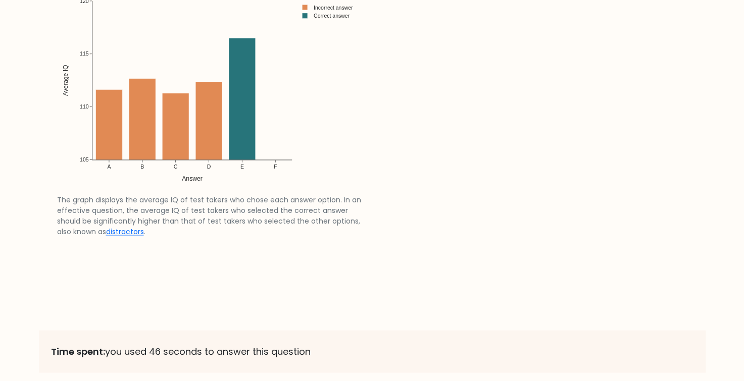
scroll to position [1647, 0]
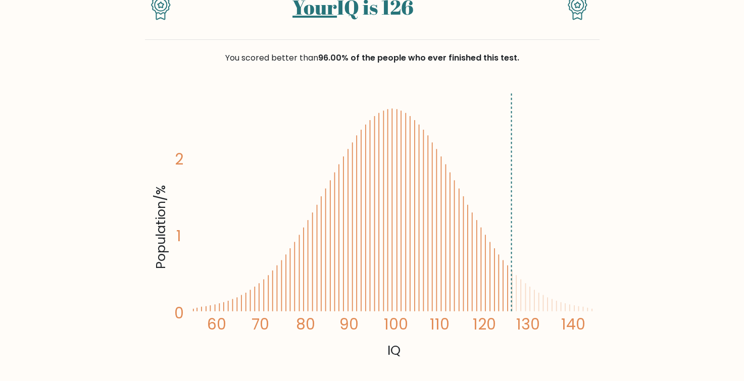
scroll to position [84, 0]
